Goal: Check status

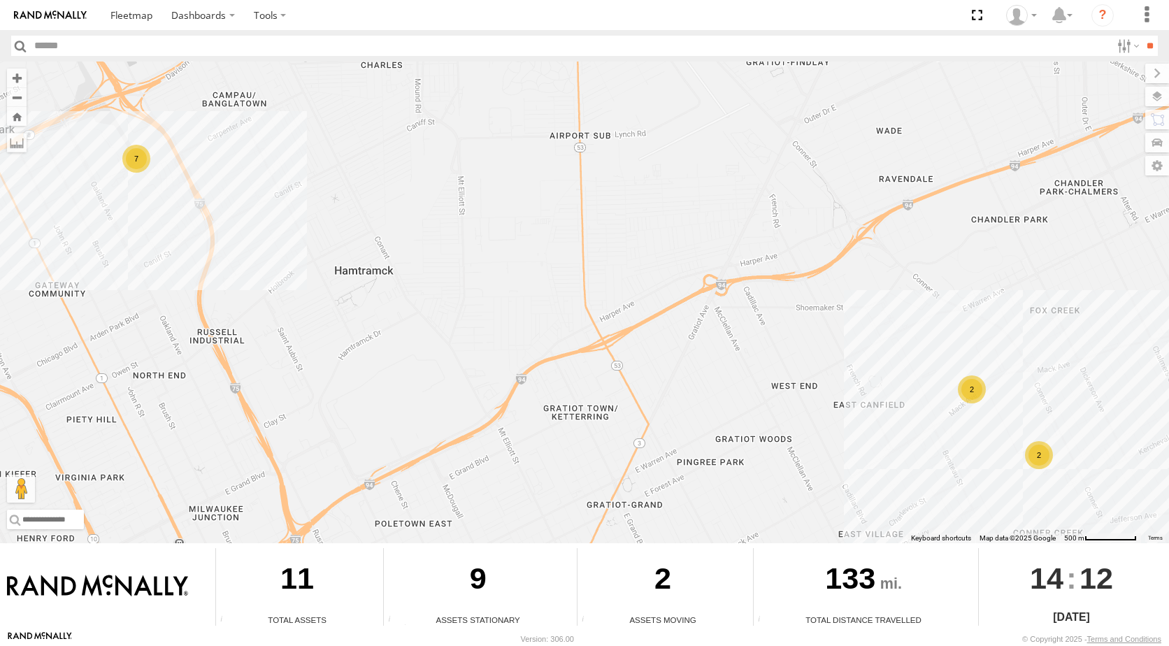
click at [1041, 457] on div "2" at bounding box center [1039, 455] width 28 height 28
